Goal: Navigation & Orientation: Find specific page/section

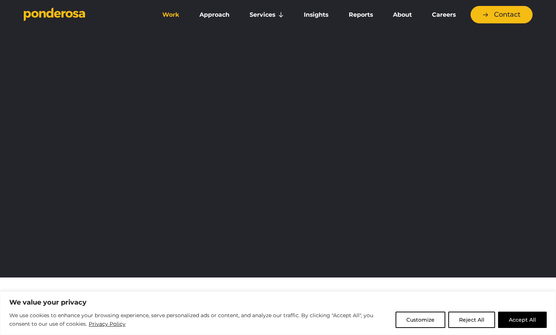
click at [172, 16] on link "Work" at bounding box center [171, 15] width 34 height 16
click at [508, 320] on button "Accept All" at bounding box center [522, 320] width 49 height 16
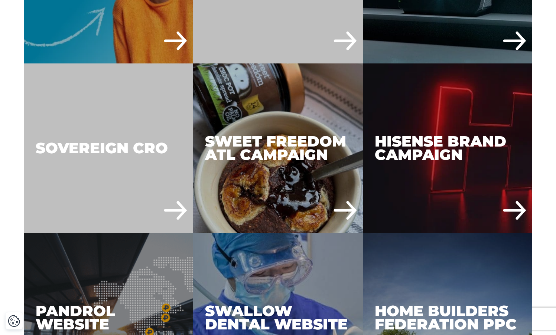
scroll to position [2600, 0]
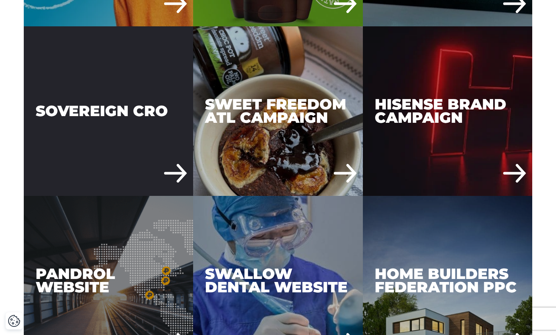
click at [65, 110] on div "Sovereign CRO" at bounding box center [109, 111] width 170 height 170
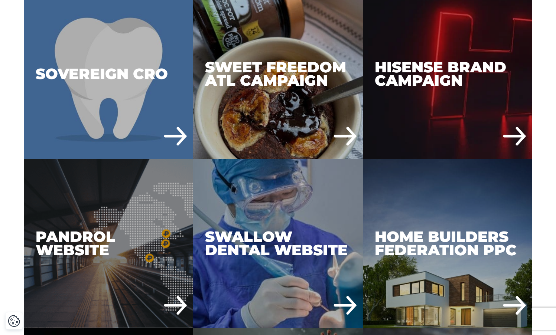
scroll to position [2414, 0]
